Goal: Find specific page/section

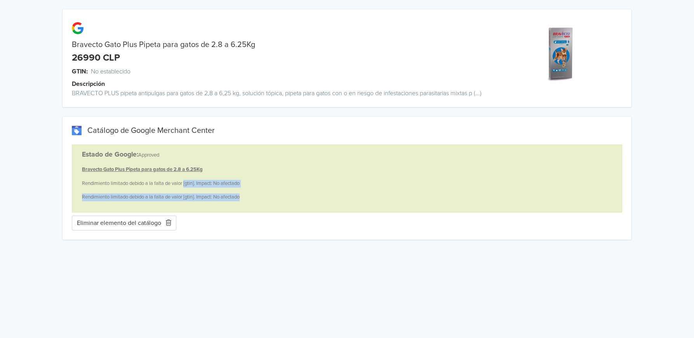
drag, startPoint x: 185, startPoint y: 183, endPoint x: 255, endPoint y: 195, distance: 70.8
click at [255, 195] on div "Bravecto Gato Plus Pipeta para gatos de 2.8 a 6.25Kg Rendimiento limitado debid…" at bounding box center [347, 183] width 530 height 35
click at [260, 192] on div "Bravecto Gato Plus Pipeta para gatos de 2.8 a 6.25Kg Rendimiento limitado debid…" at bounding box center [347, 183] width 530 height 35
